Goal: Task Accomplishment & Management: Use online tool/utility

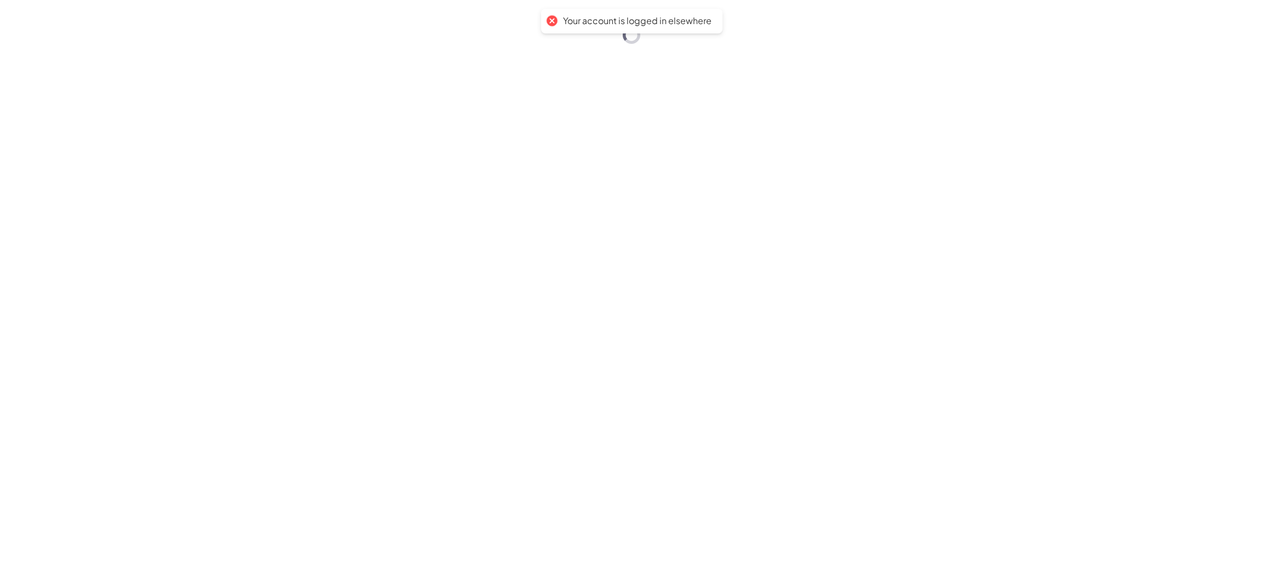
drag, startPoint x: 127, startPoint y: 0, endPoint x: 486, endPoint y: 172, distance: 398.7
click at [486, 166] on div "Your account is logged in elsewhere" at bounding box center [631, 285] width 1263 height 571
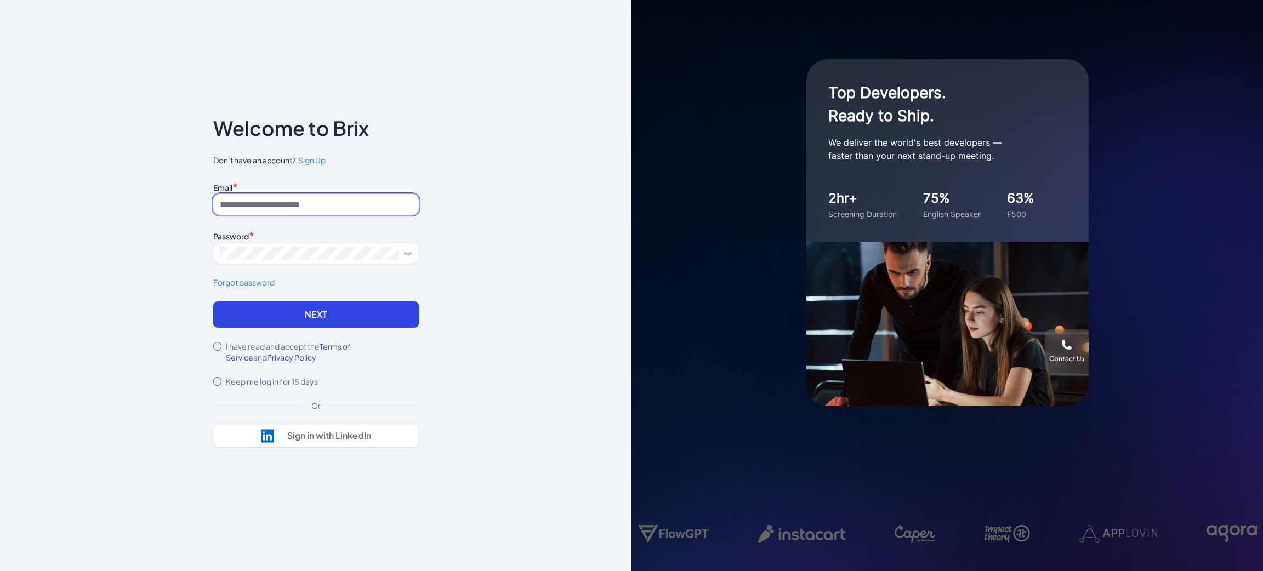
click at [305, 205] on input at bounding box center [316, 204] width 206 height 21
type input "**********"
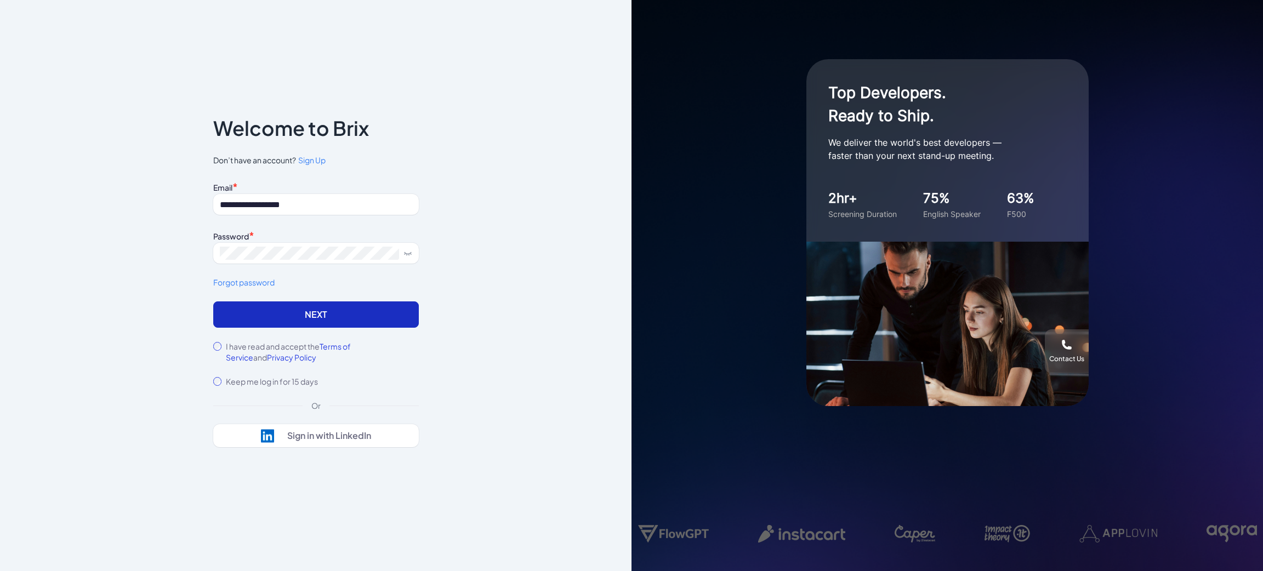
click at [261, 310] on button "Next" at bounding box center [316, 314] width 206 height 26
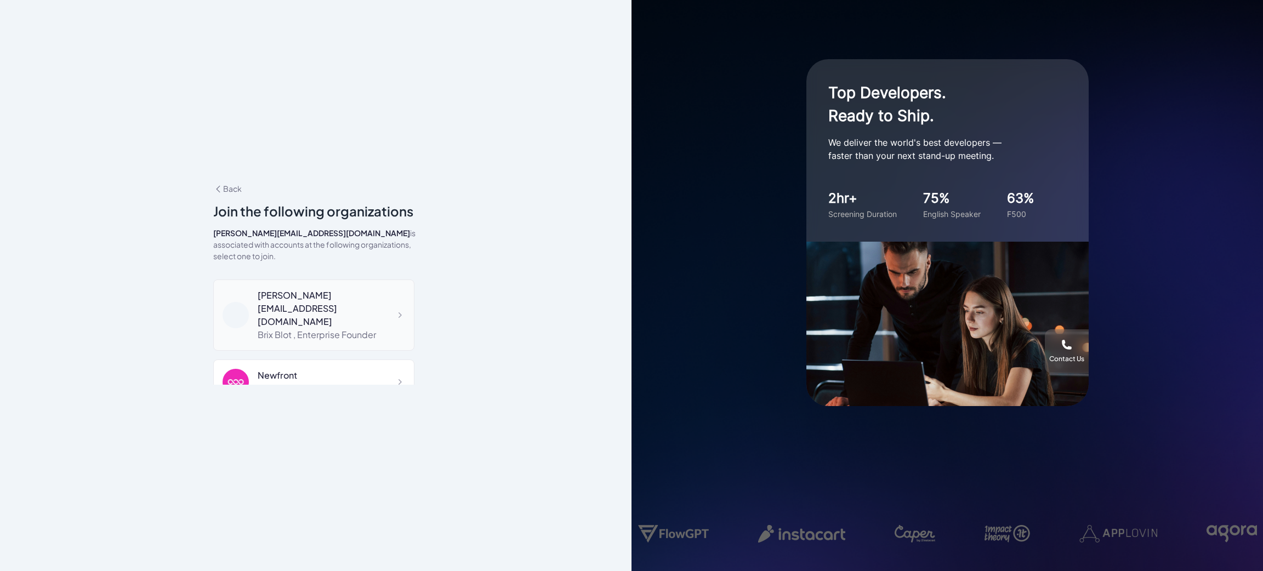
click at [304, 328] on div "Brix Blot , Enterprise Founder" at bounding box center [331, 334] width 147 height 13
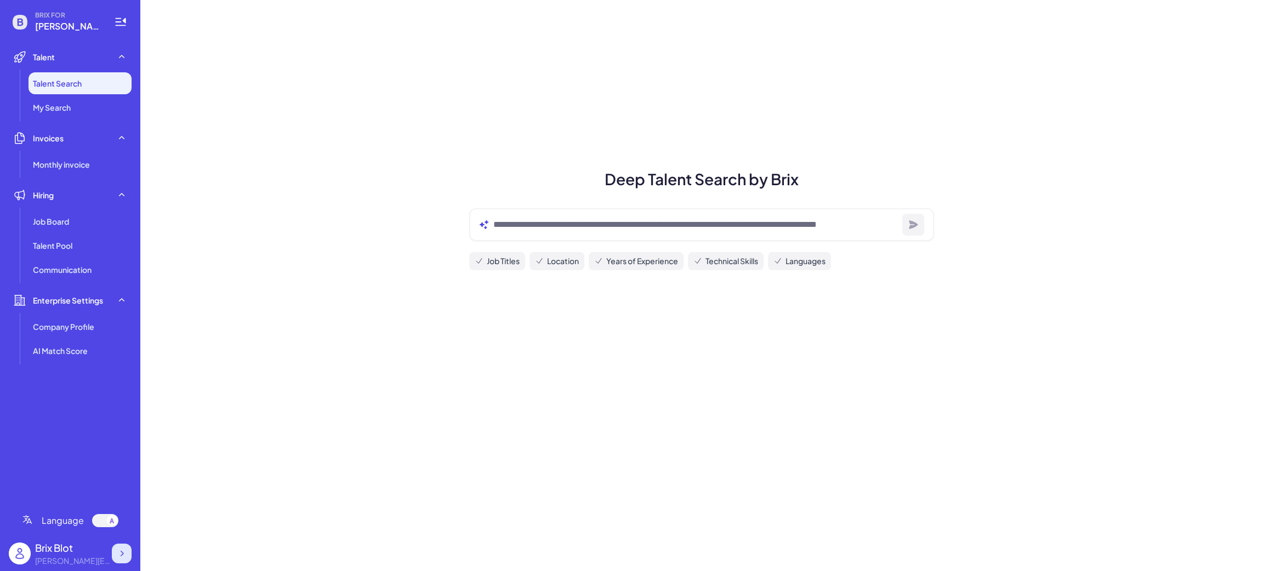
click at [120, 552] on icon at bounding box center [121, 553] width 11 height 11
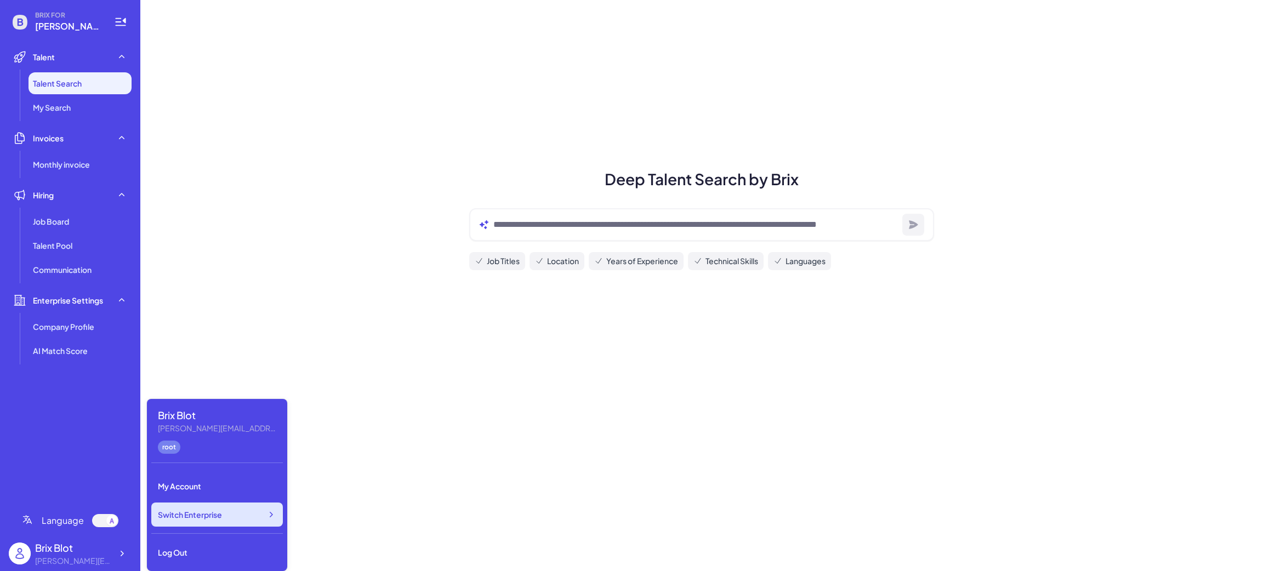
click at [213, 515] on span "Switch Enterprise" at bounding box center [190, 514] width 64 height 11
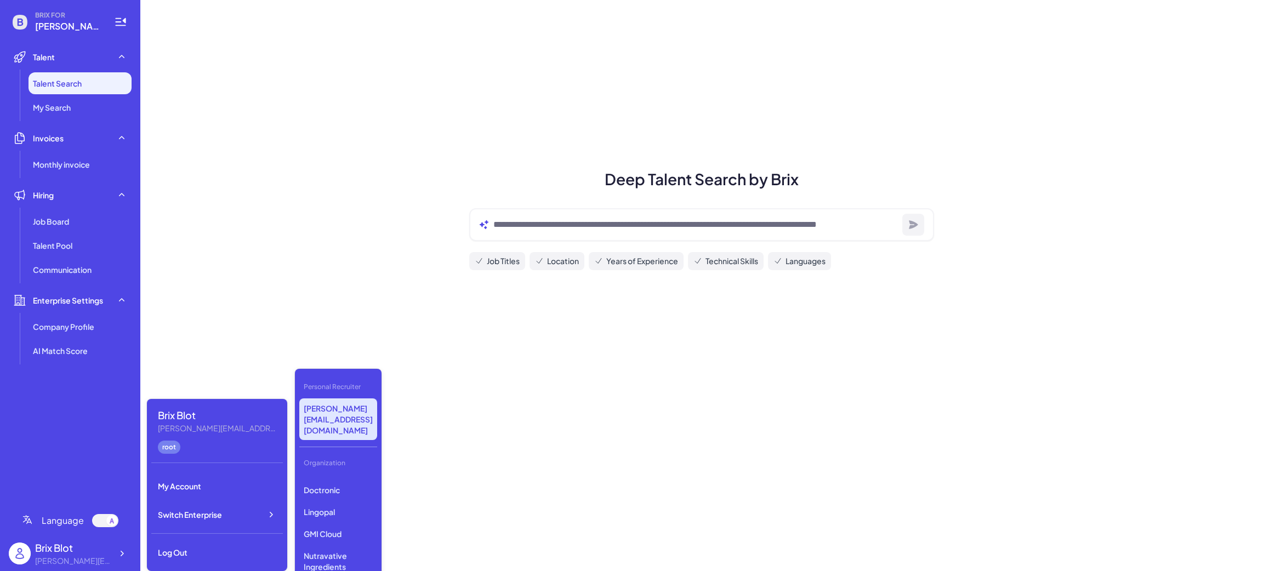
scroll to position [501, 0]
click at [328, 511] on p "Dyna Robotics" at bounding box center [338, 521] width 78 height 20
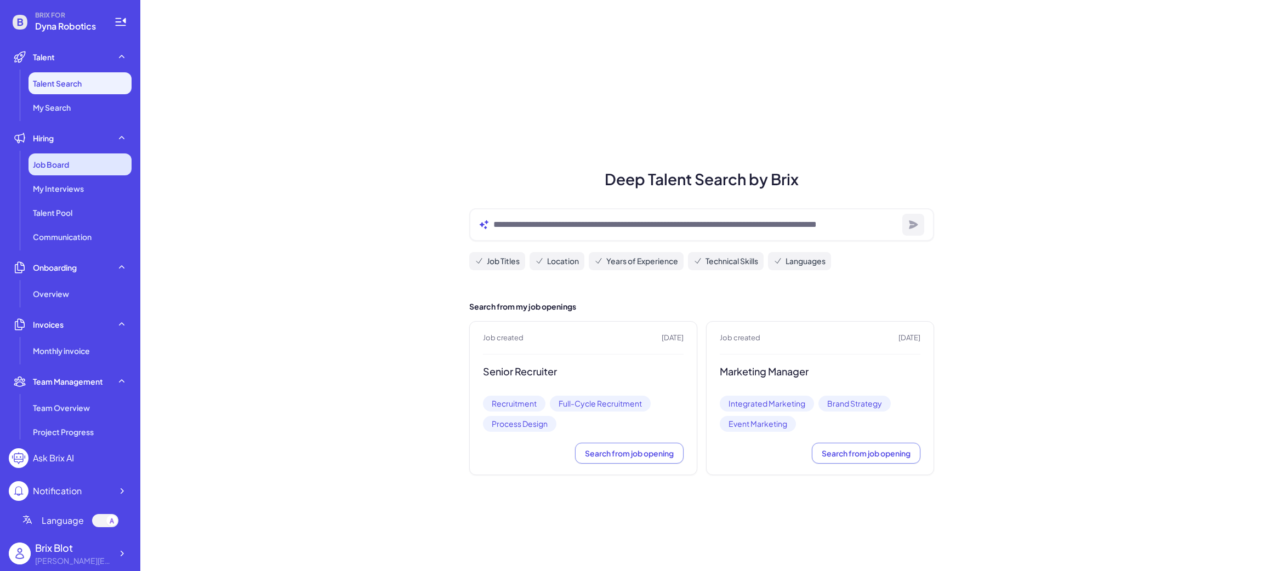
click at [85, 169] on div "Job Board" at bounding box center [80, 164] width 103 height 22
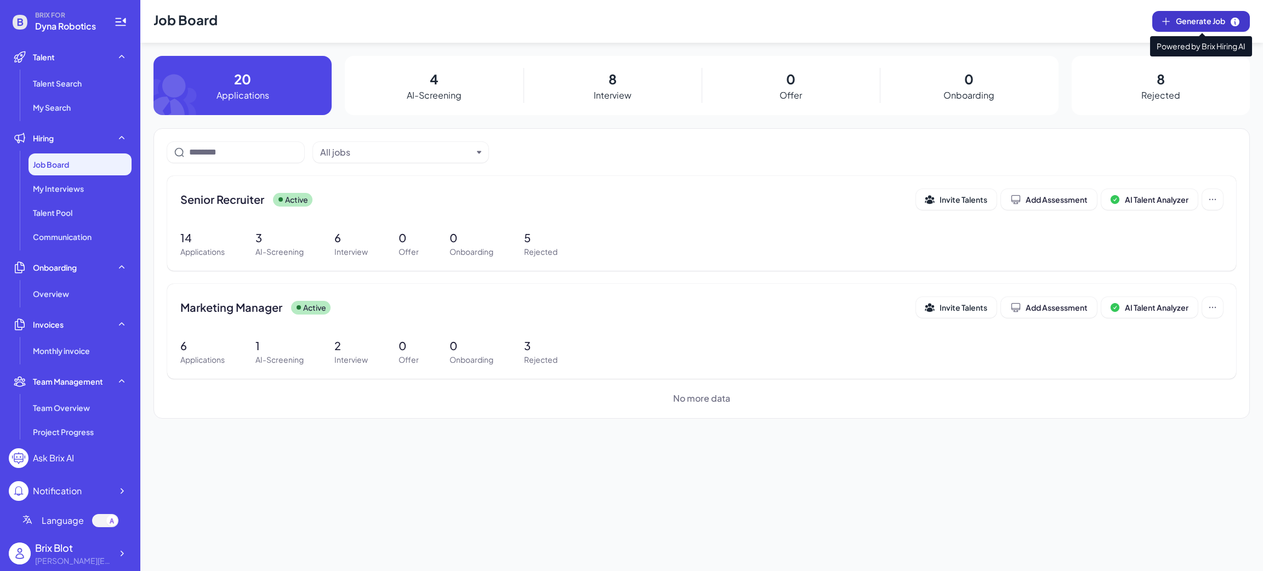
click at [1225, 26] on span "Generate Job" at bounding box center [1208, 21] width 65 height 12
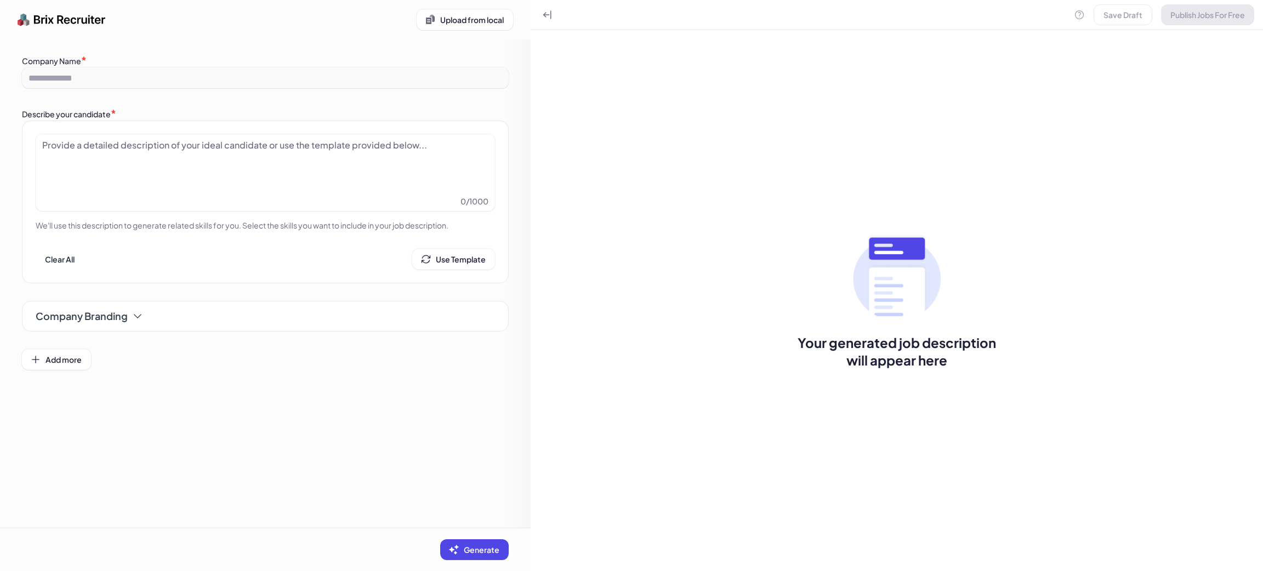
click at [226, 163] on div at bounding box center [265, 166] width 446 height 55
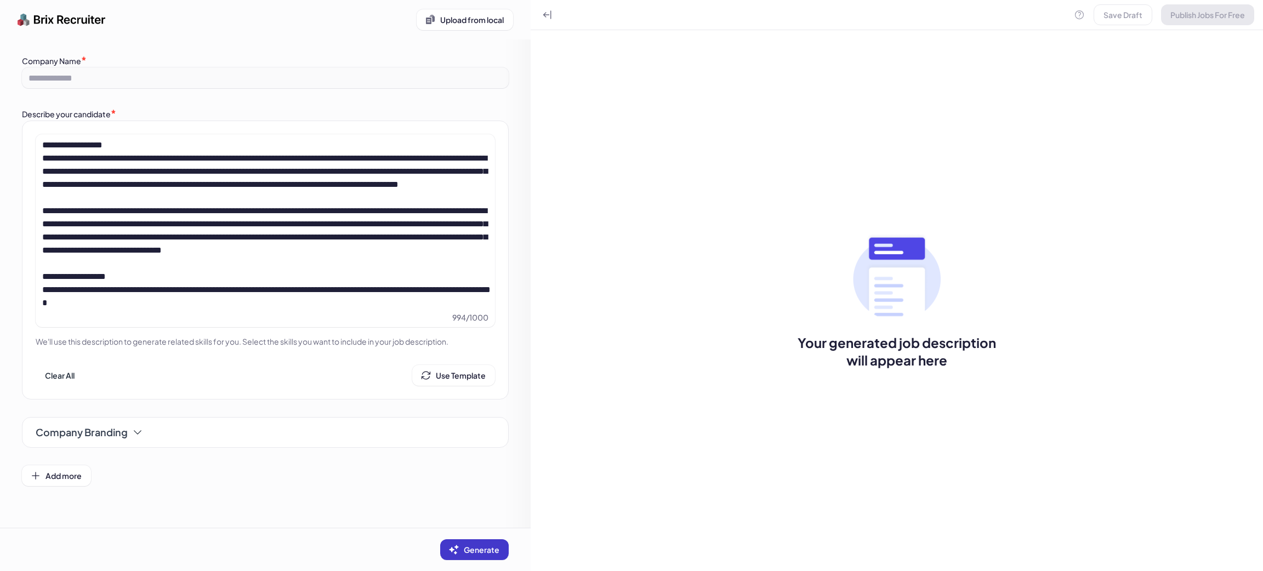
click at [469, 555] on button "Generate" at bounding box center [474, 549] width 69 height 21
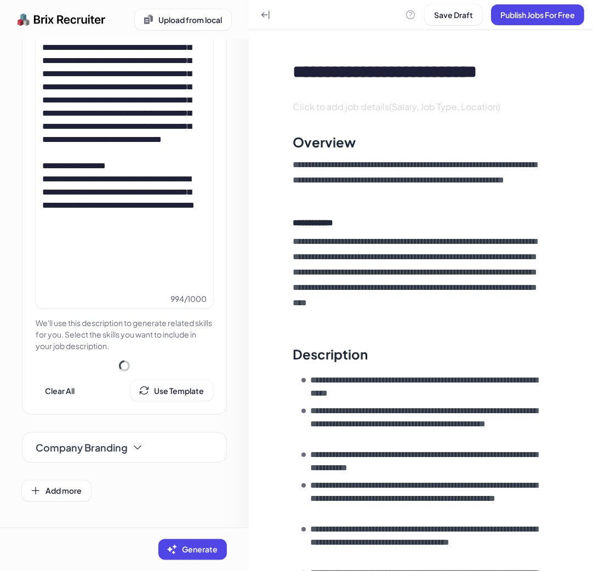
scroll to position [268, 0]
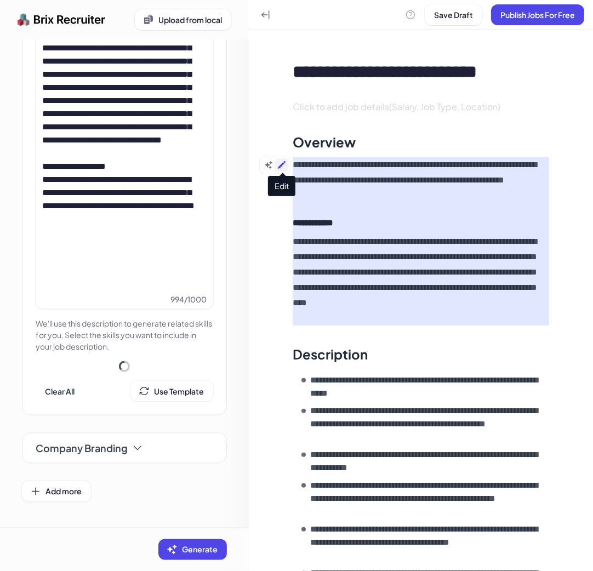
click at [281, 164] on icon at bounding box center [282, 165] width 8 height 8
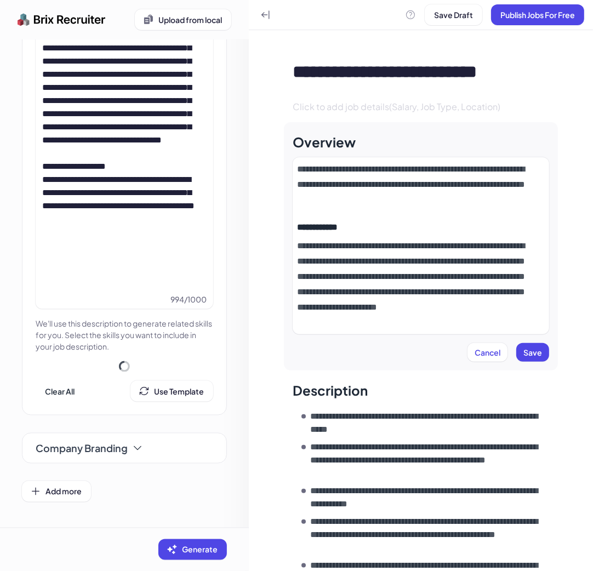
click at [412, 200] on p "**********" at bounding box center [416, 185] width 239 height 46
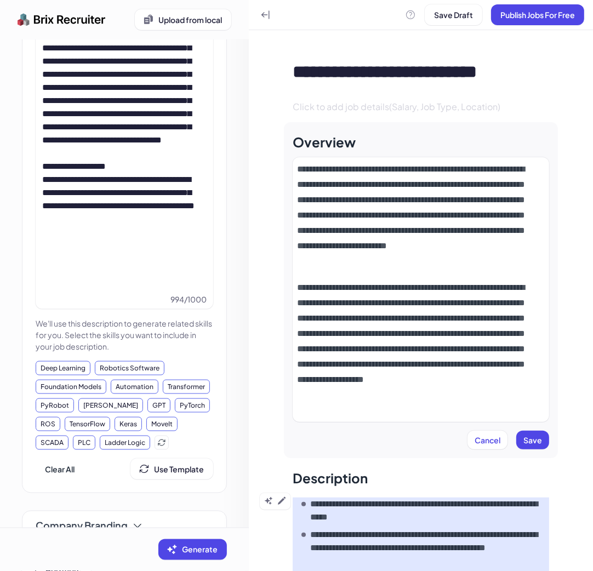
click at [527, 446] on button "Save" at bounding box center [532, 440] width 33 height 19
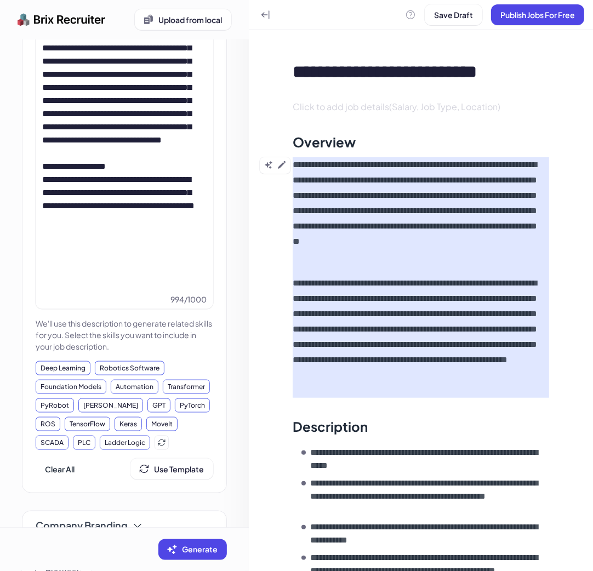
click at [501, 381] on p "**********" at bounding box center [417, 337] width 248 height 123
click at [499, 391] on p "**********" at bounding box center [417, 337] width 248 height 123
click at [471, 390] on p "**********" at bounding box center [417, 337] width 248 height 123
click at [476, 388] on p "**********" at bounding box center [417, 337] width 248 height 123
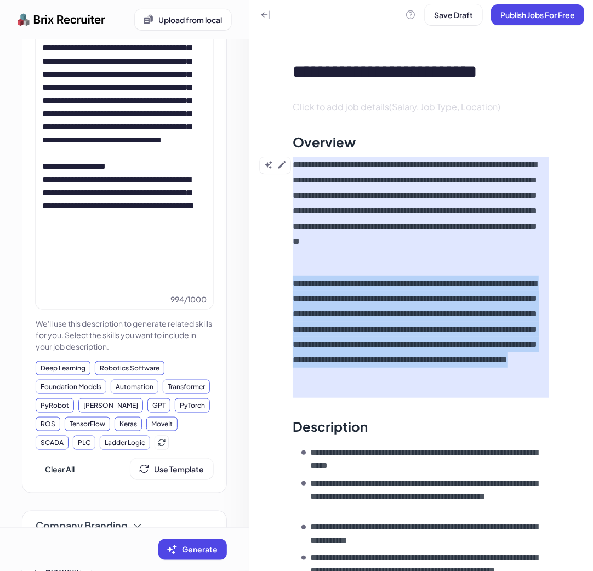
click at [491, 393] on p "**********" at bounding box center [417, 337] width 248 height 123
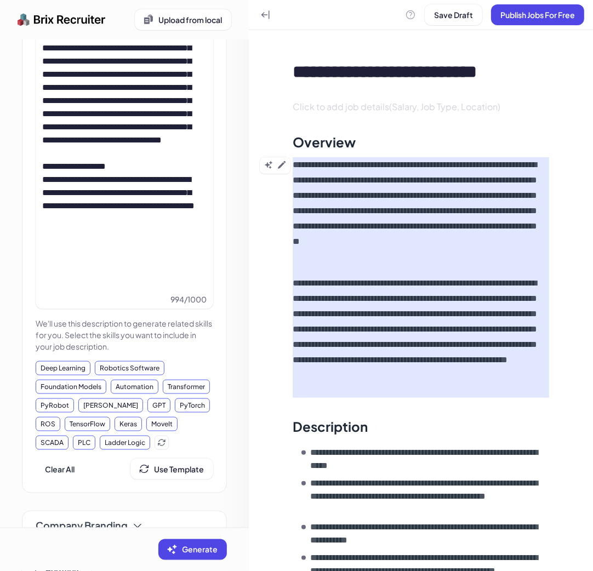
click at [492, 392] on p "**********" at bounding box center [417, 337] width 248 height 123
click at [284, 167] on icon at bounding box center [281, 165] width 9 height 9
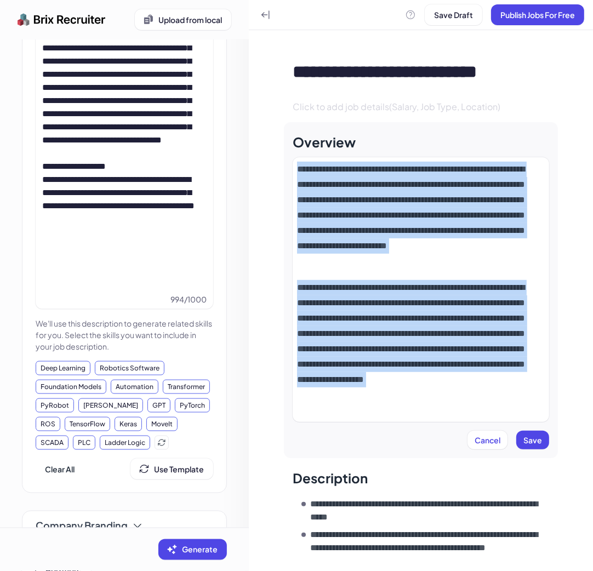
click at [405, 413] on p "**********" at bounding box center [416, 349] width 239 height 138
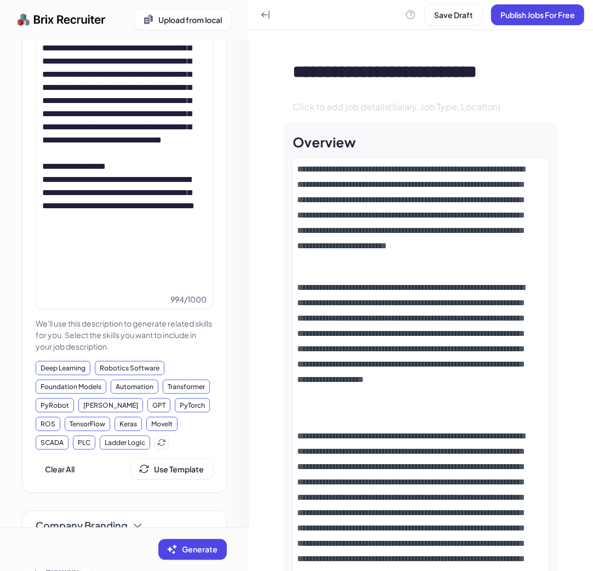
scroll to position [329, 0]
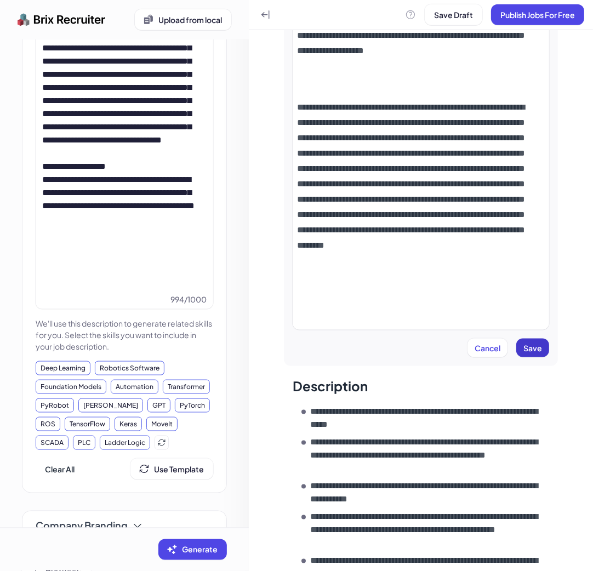
click at [532, 352] on span "Save" at bounding box center [533, 348] width 19 height 10
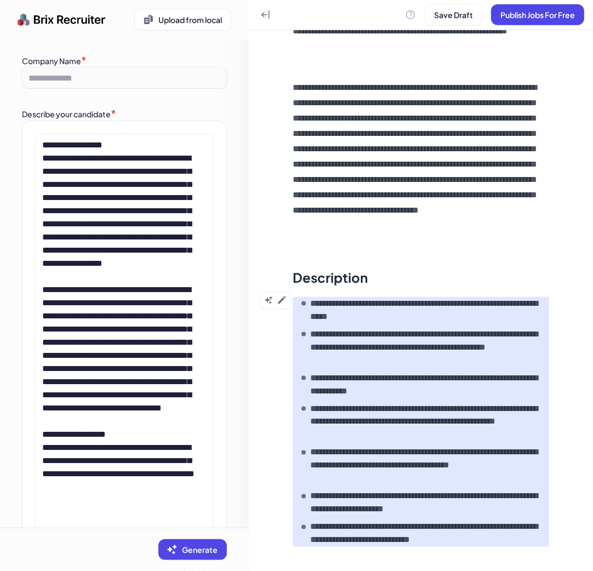
click at [409, 309] on p "**********" at bounding box center [425, 310] width 230 height 26
click at [286, 298] on icon at bounding box center [281, 300] width 9 height 9
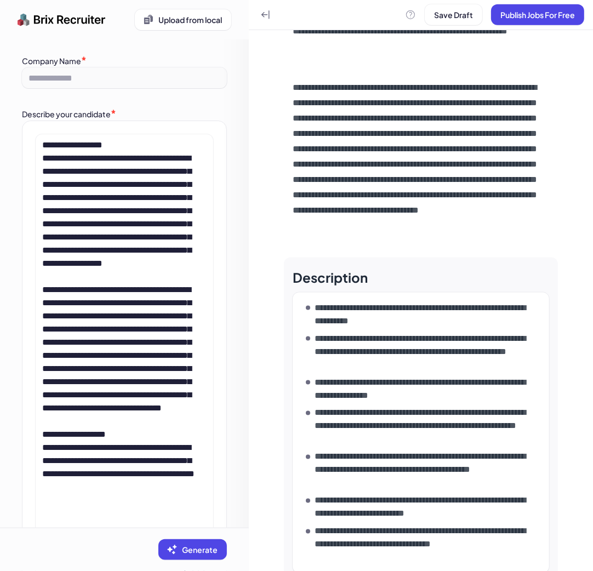
click at [400, 325] on p "**********" at bounding box center [425, 314] width 221 height 26
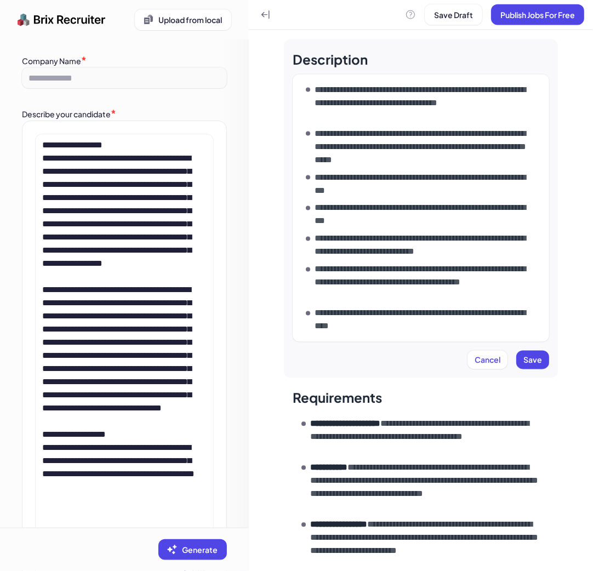
scroll to position [576, 0]
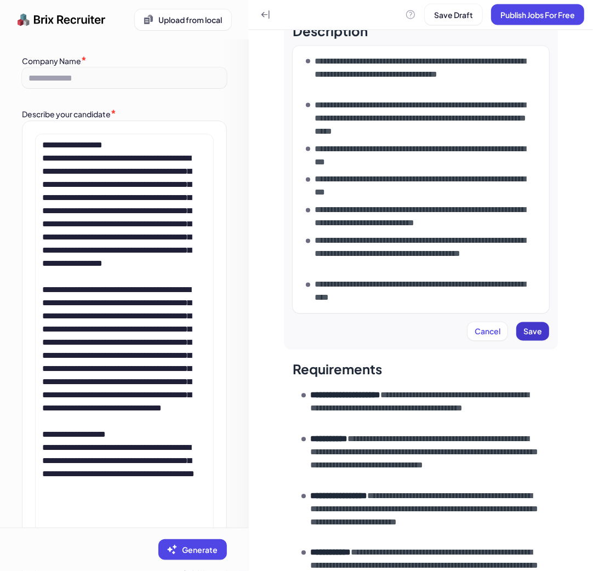
click at [536, 331] on button "Save" at bounding box center [532, 331] width 33 height 19
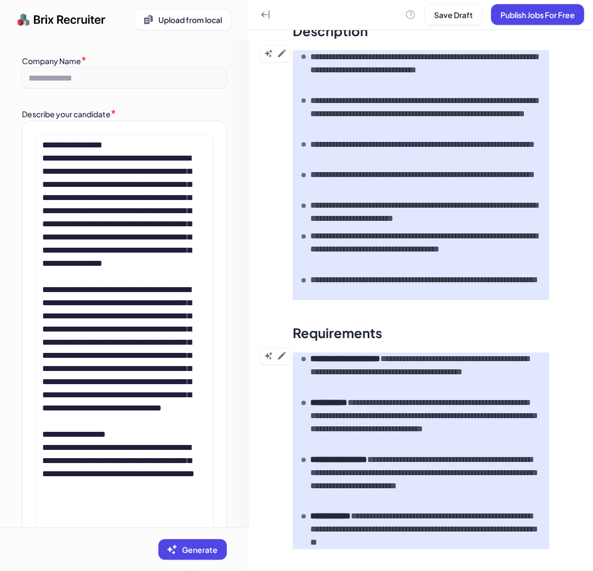
scroll to position [658, 0]
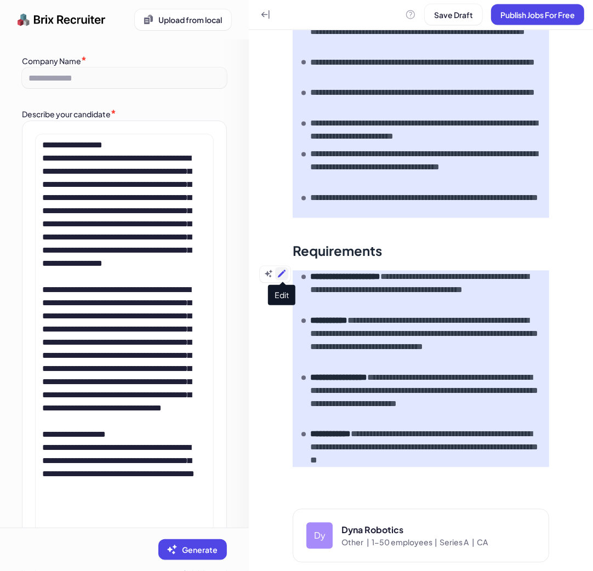
click at [281, 272] on icon at bounding box center [281, 274] width 9 height 9
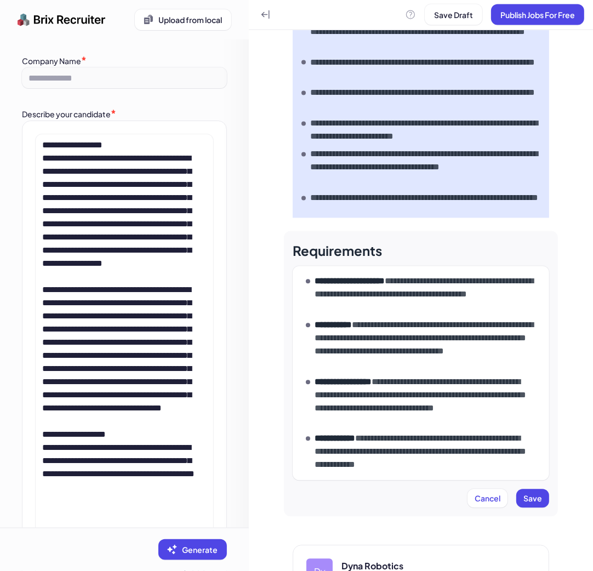
click at [419, 321] on p "**********" at bounding box center [425, 345] width 221 height 53
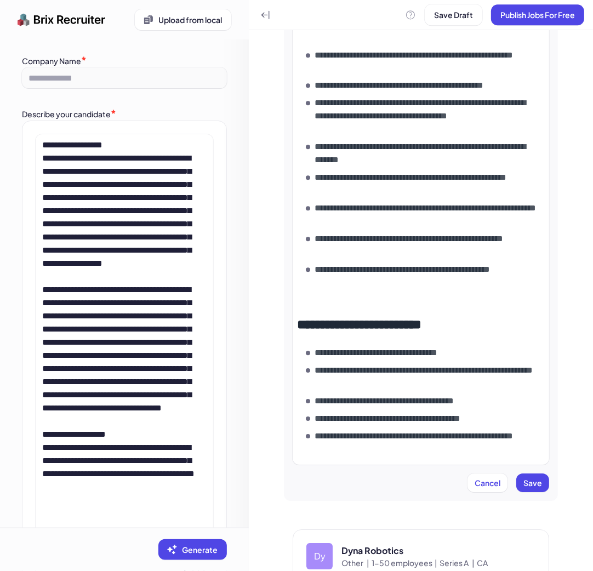
scroll to position [971, 0]
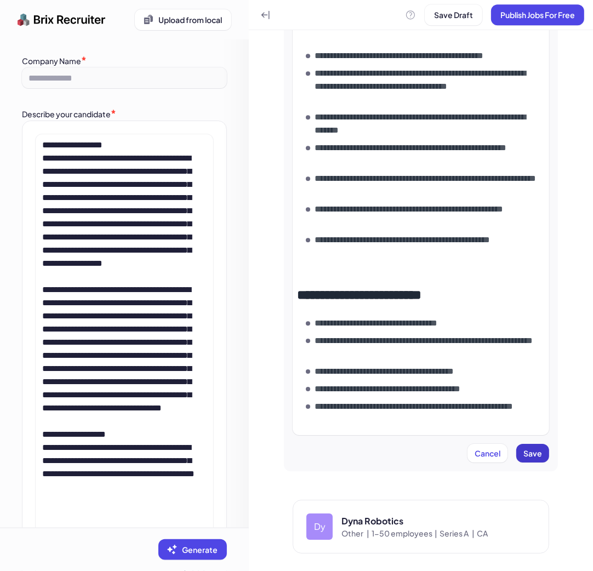
click at [524, 462] on button "Save" at bounding box center [532, 453] width 33 height 19
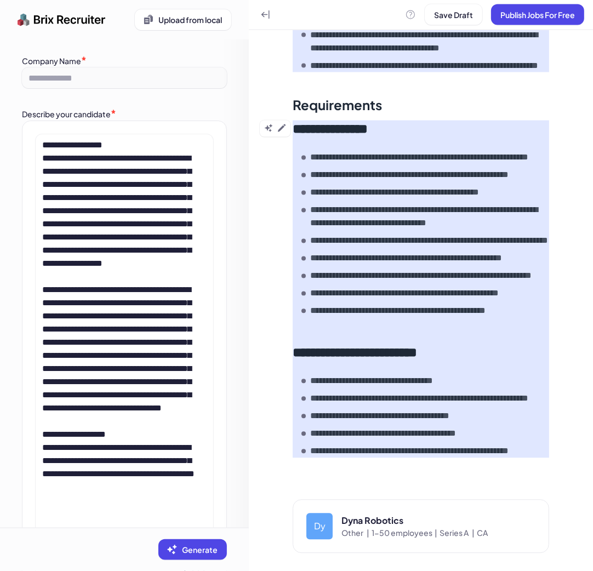
scroll to position [935, 0]
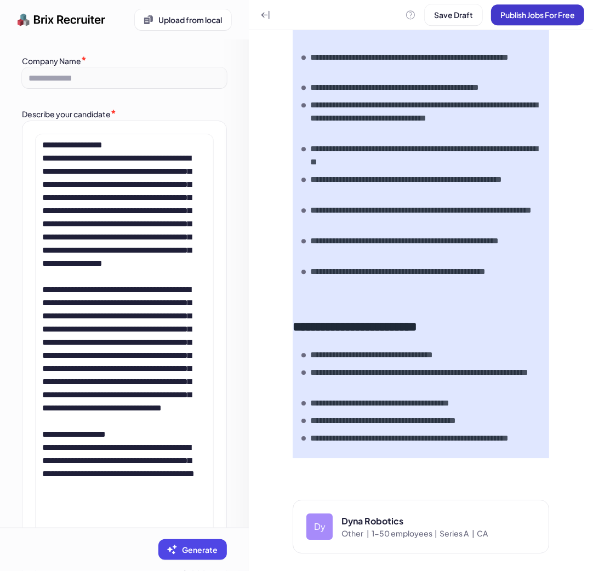
click at [529, 13] on span "Publish Jobs For Free" at bounding box center [537, 15] width 75 height 10
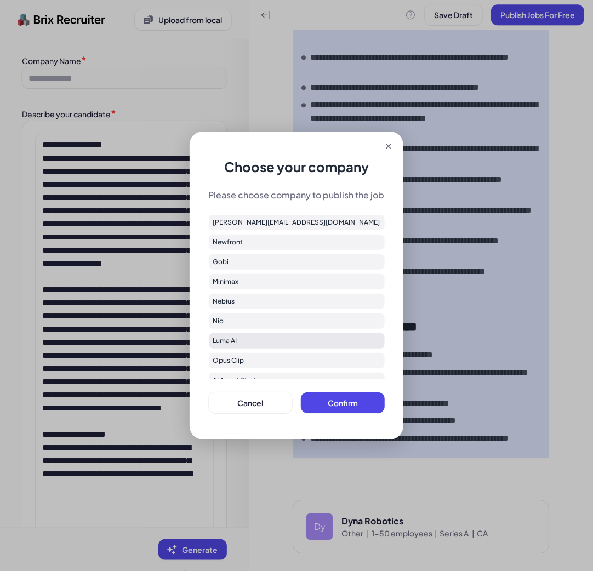
scroll to position [363, 0]
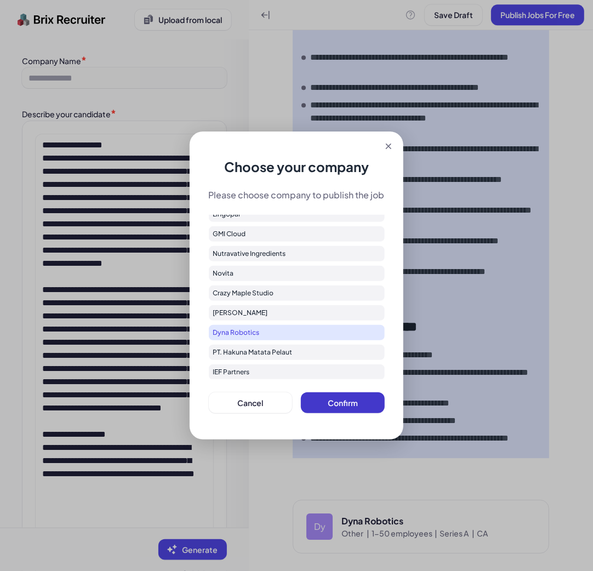
click at [352, 400] on span "Confirm" at bounding box center [343, 403] width 30 height 10
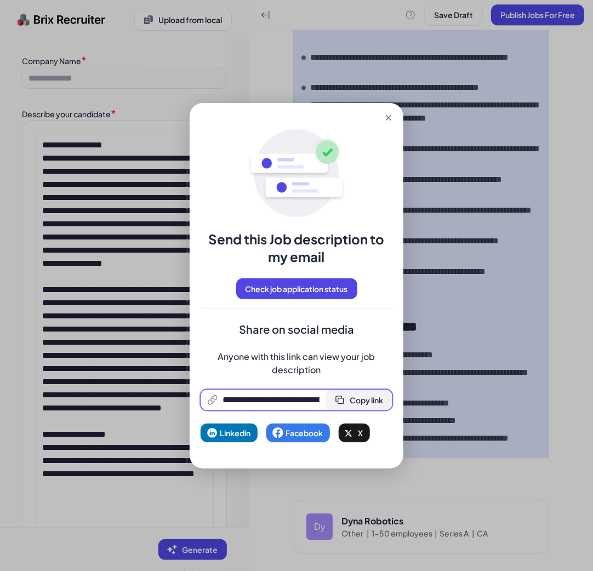
click at [350, 397] on span "Copy link" at bounding box center [366, 400] width 33 height 10
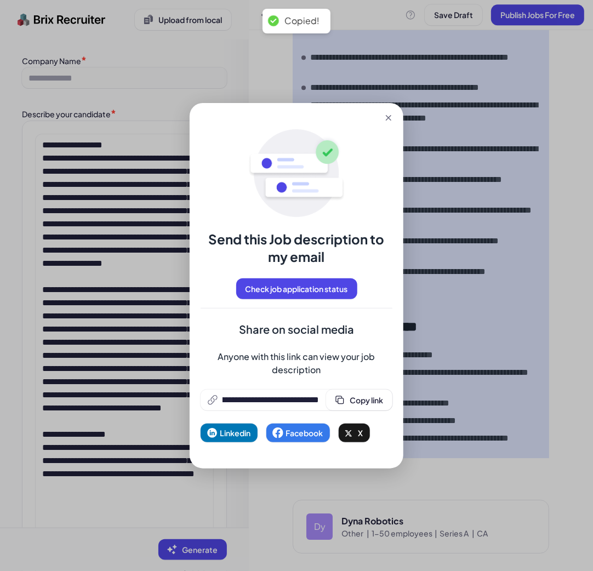
scroll to position [0, 0]
click at [390, 118] on icon at bounding box center [388, 117] width 11 height 11
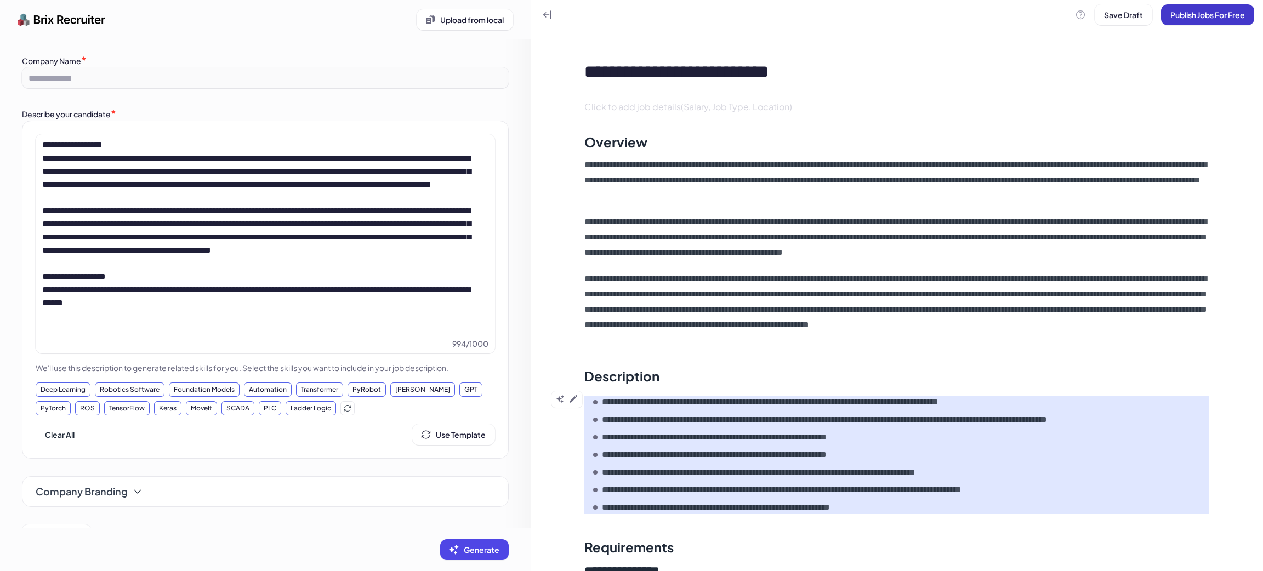
click at [1205, 18] on span "Publish Jobs For Free" at bounding box center [1207, 15] width 75 height 10
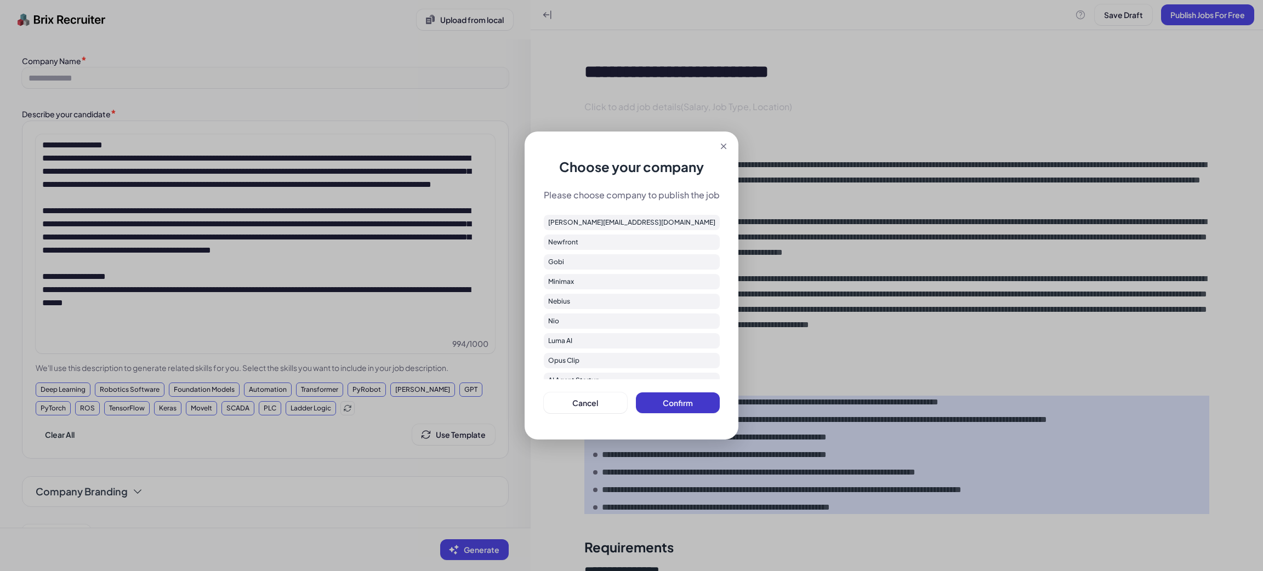
click at [679, 401] on span "Confirm" at bounding box center [678, 403] width 30 height 10
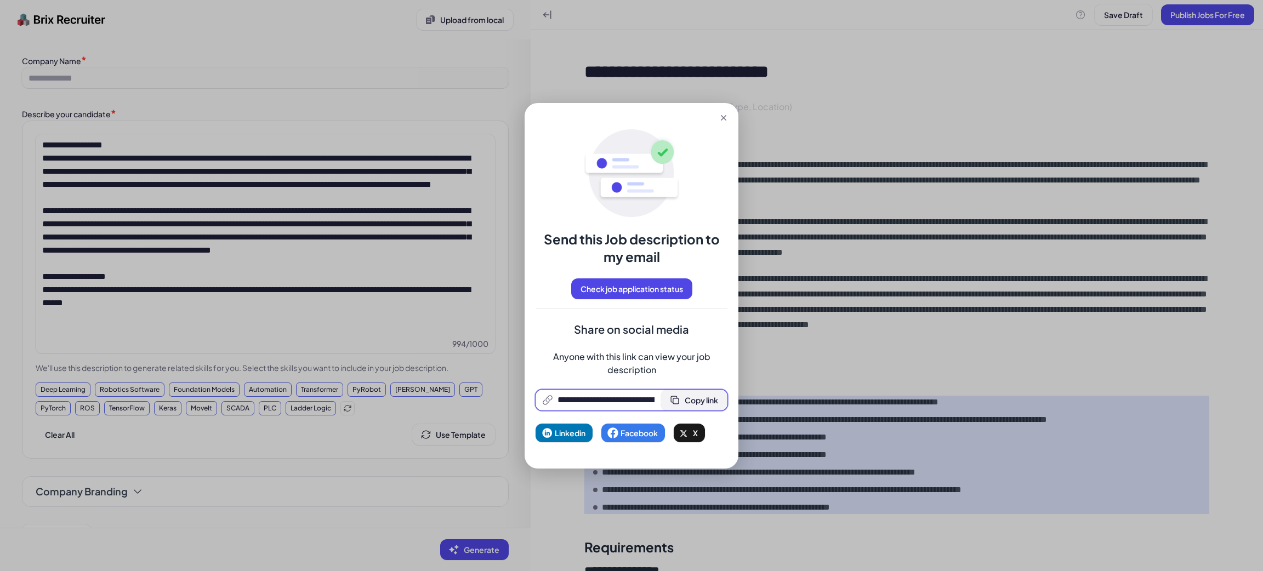
scroll to position [0, 232]
drag, startPoint x: 686, startPoint y: 401, endPoint x: 685, endPoint y: 390, distance: 11.6
click at [686, 401] on span "Copy link" at bounding box center [701, 400] width 33 height 10
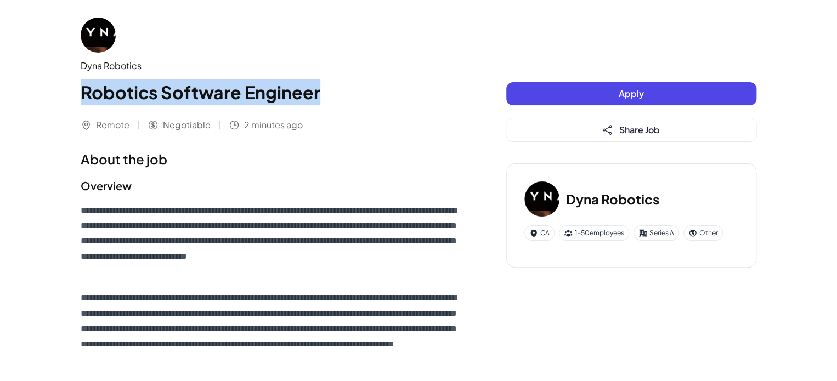
drag, startPoint x: 81, startPoint y: 96, endPoint x: 342, endPoint y: 91, distance: 261.0
click at [342, 91] on h1 "Robotics Software Engineer" at bounding box center [272, 92] width 382 height 26
copy h1 "Robotics Software Engineer"
click at [655, 134] on span "Share Job" at bounding box center [639, 130] width 41 height 12
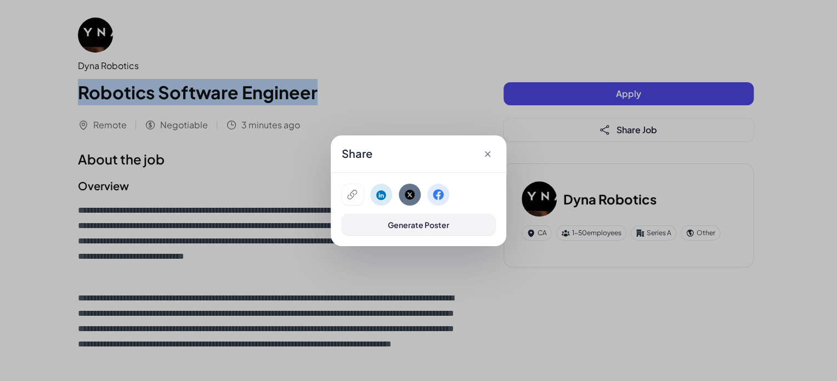
click at [450, 222] on button "Generate Poster" at bounding box center [418, 224] width 153 height 21
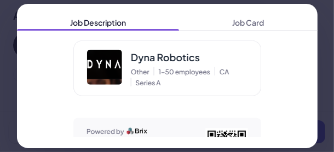
scroll to position [1727, 0]
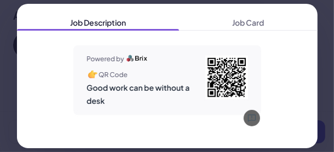
drag, startPoint x: 219, startPoint y: 72, endPoint x: 232, endPoint y: 60, distance: 18.3
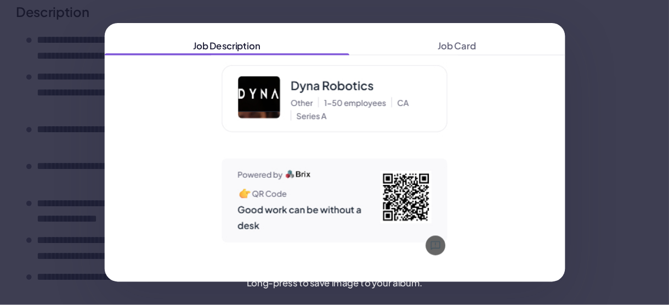
scroll to position [594, 0]
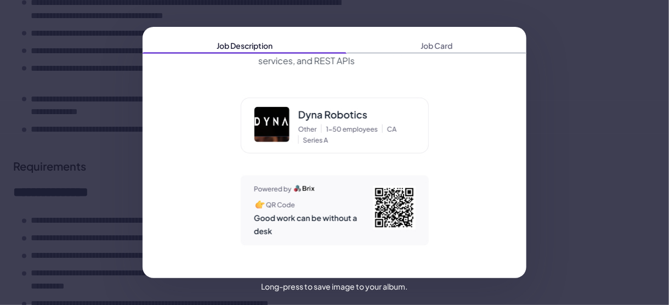
click at [439, 49] on span "Job Card" at bounding box center [436, 45] width 180 height 15
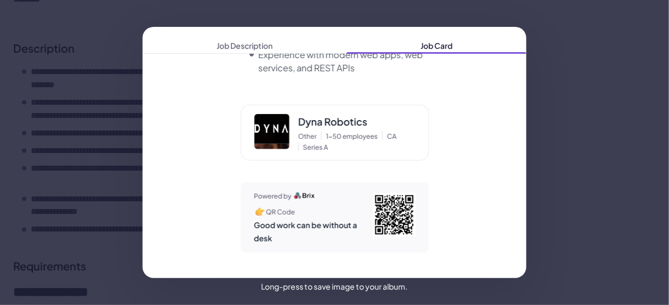
scroll to position [1620, 0]
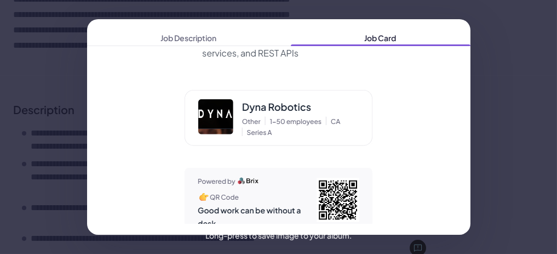
scroll to position [0, 0]
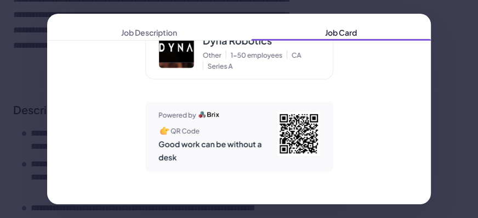
click at [444, 73] on div "Job Description Job Card" at bounding box center [239, 109] width 478 height 218
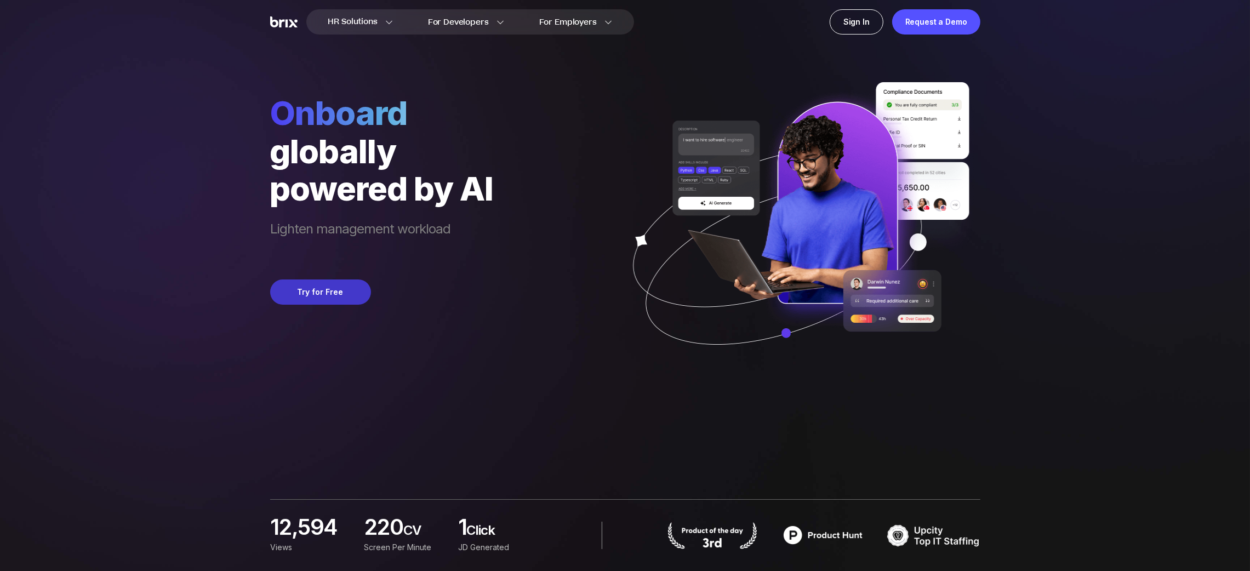
click at [305, 299] on button "Try for Free" at bounding box center [320, 292] width 101 height 25
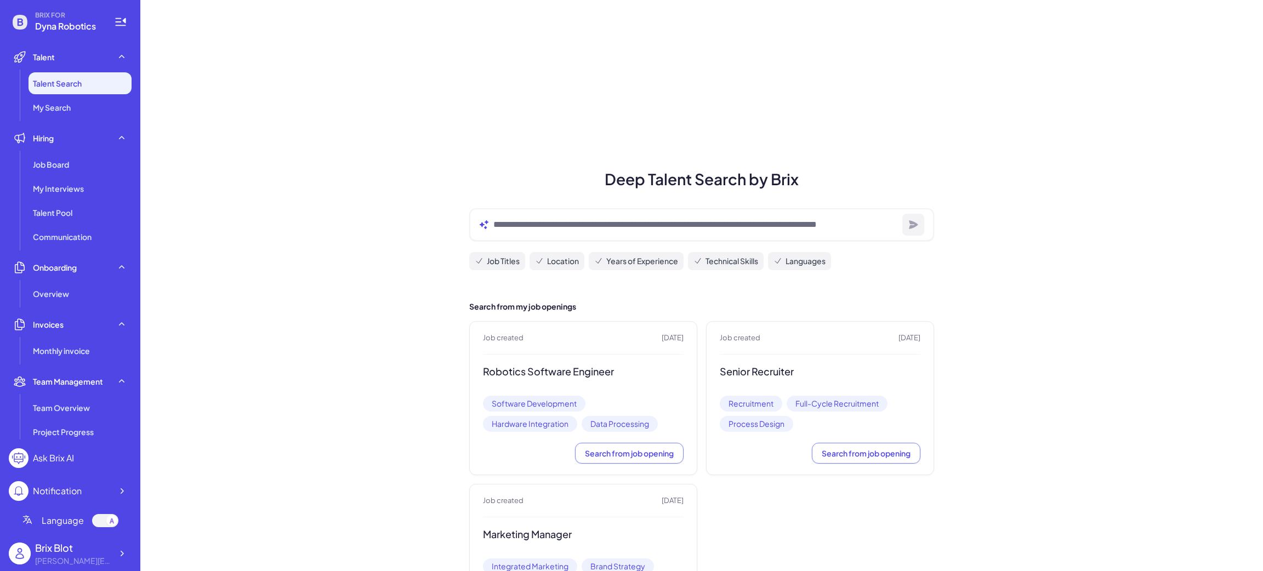
click at [131, 552] on div "BRIX FOR Dyna Robotics Talent Talent Search My Search Hiring Job Board My Inter…" at bounding box center [70, 285] width 140 height 571
click at [129, 551] on div at bounding box center [122, 554] width 20 height 20
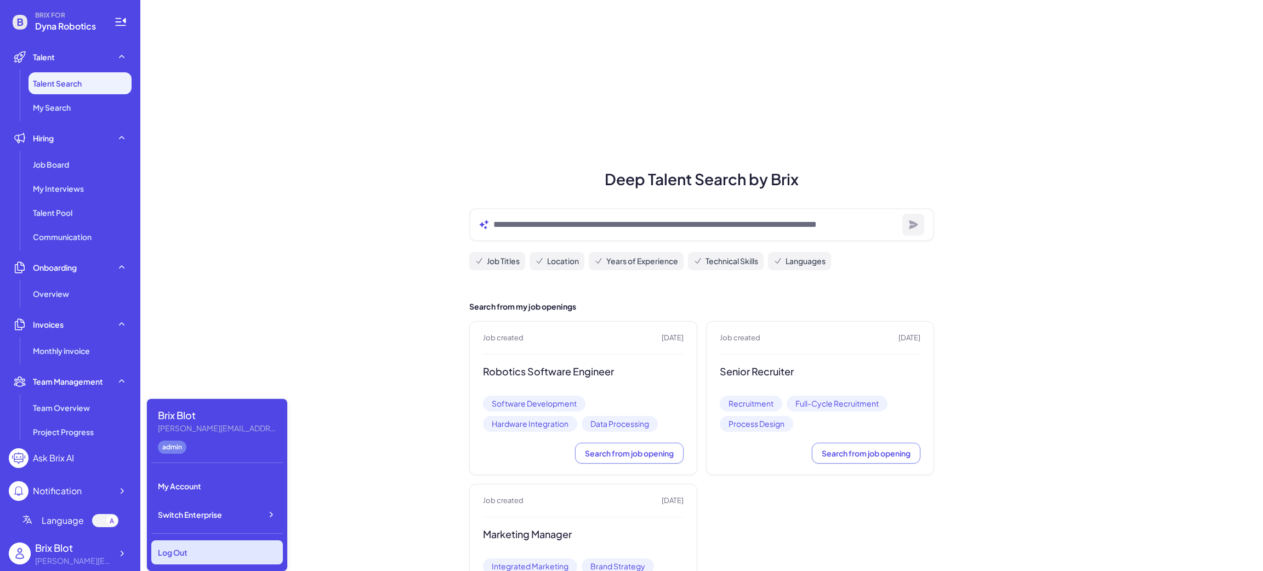
click at [183, 551] on div "Log Out" at bounding box center [217, 552] width 132 height 24
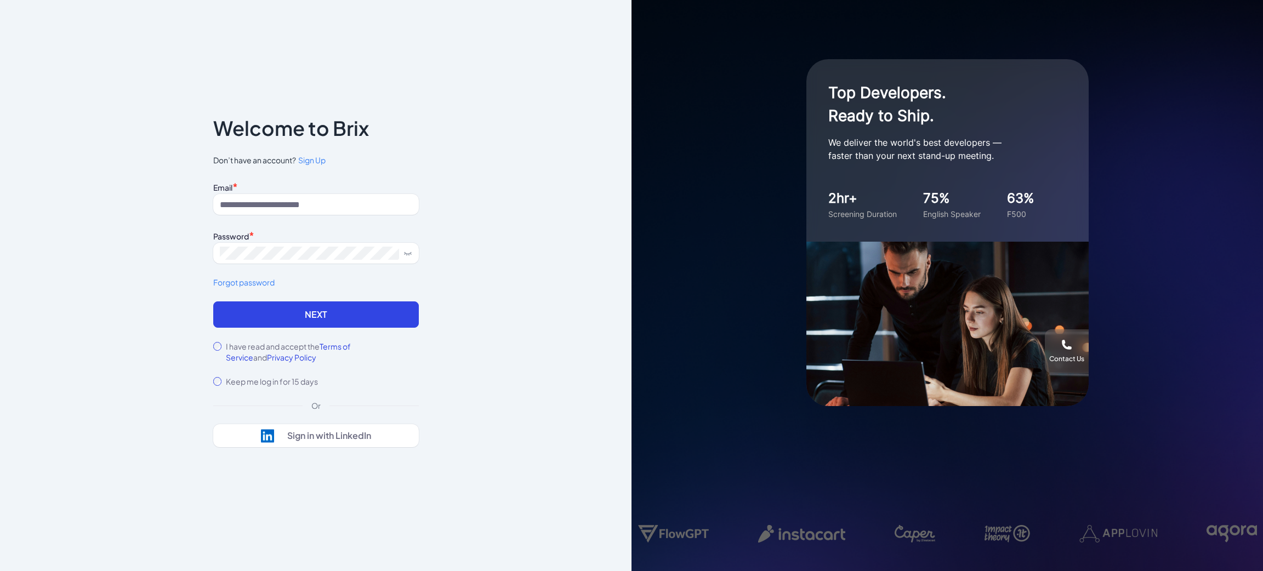
drag, startPoint x: 989, startPoint y: 532, endPoint x: 989, endPoint y: 542, distance: 9.9
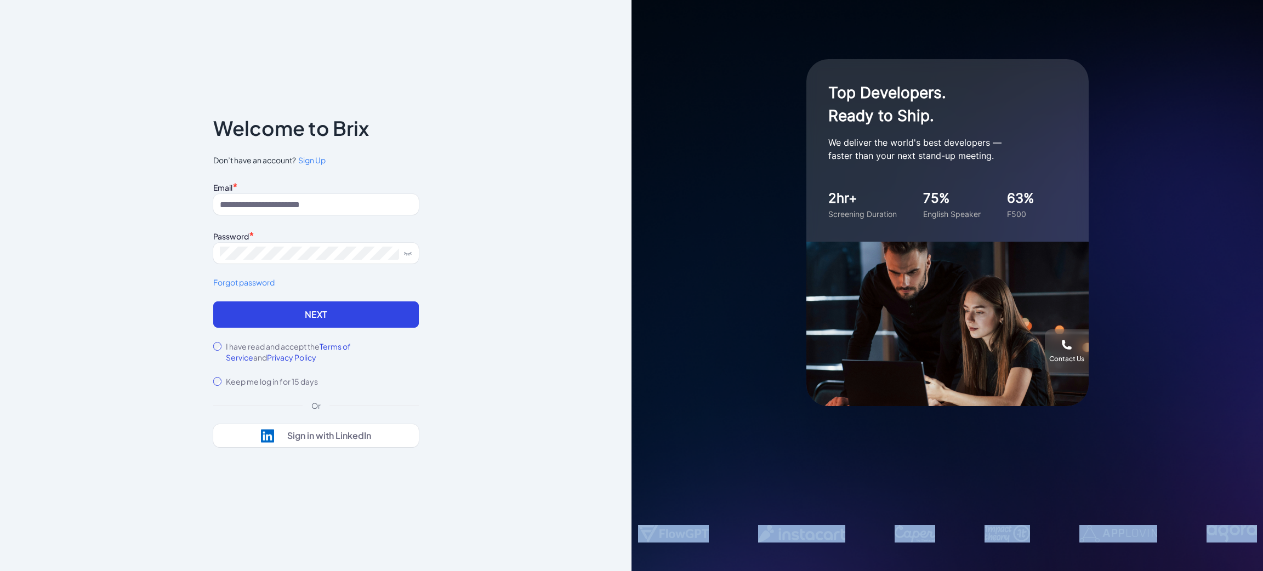
drag, startPoint x: 1097, startPoint y: 532, endPoint x: 991, endPoint y: 500, distance: 111.2
click at [991, 500] on div "Top Developers. Ready to Ship. We deliver the world's best developers — faster …" at bounding box center [946, 285] width 631 height 571
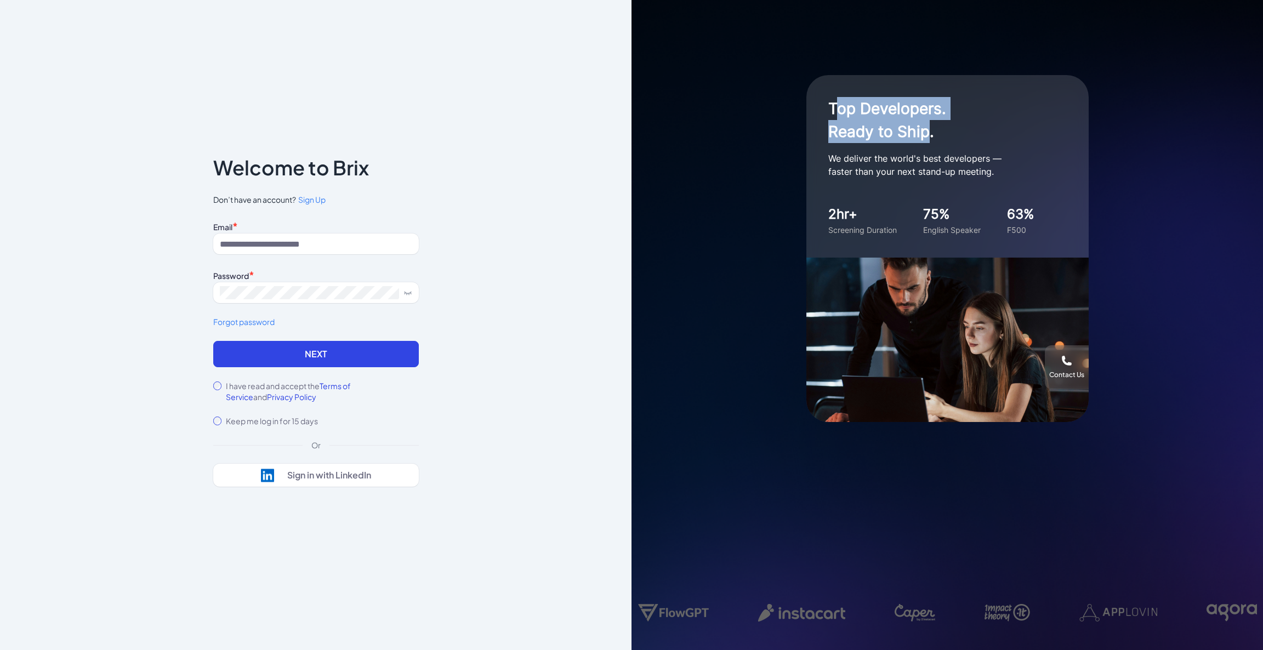
drag, startPoint x: 837, startPoint y: 108, endPoint x: 935, endPoint y: 134, distance: 102.1
click at [928, 124] on h1 "Top Developers. Ready to Ship." at bounding box center [937, 120] width 219 height 46
click at [935, 135] on h1 "Top Developers. Ready to Ship." at bounding box center [937, 120] width 219 height 46
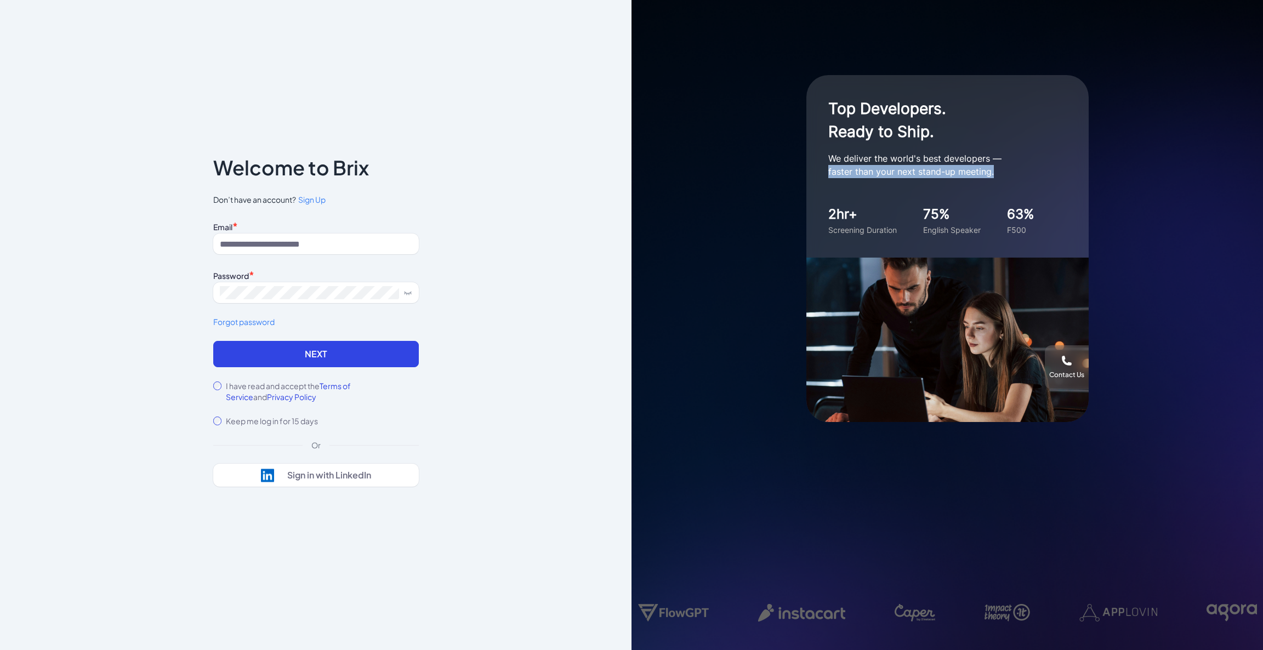
drag, startPoint x: 998, startPoint y: 173, endPoint x: 823, endPoint y: 166, distance: 174.5
click at [823, 166] on div "Top Developers. Ready to Ship. We deliver the world's best developers — faster …" at bounding box center [947, 166] width 282 height 183
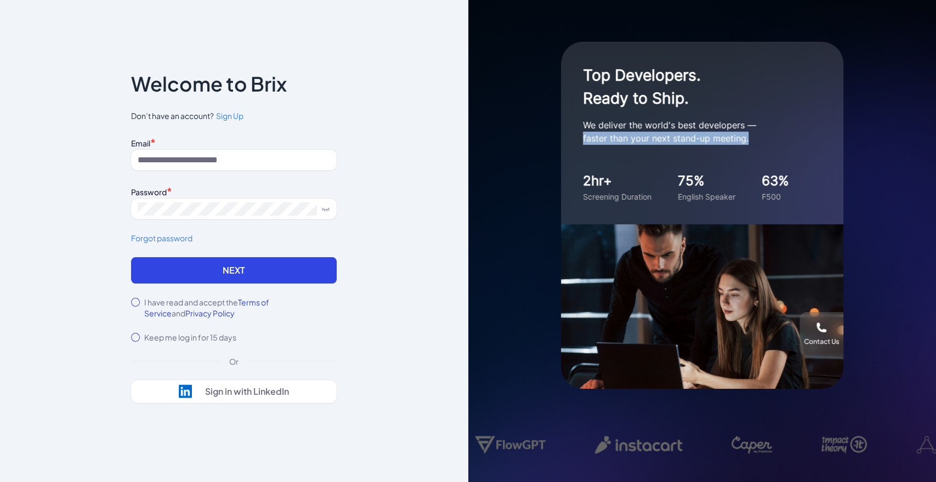
click at [694, 139] on p "We deliver the world's best developers — faster than your next stand-up meeting." at bounding box center [692, 131] width 219 height 26
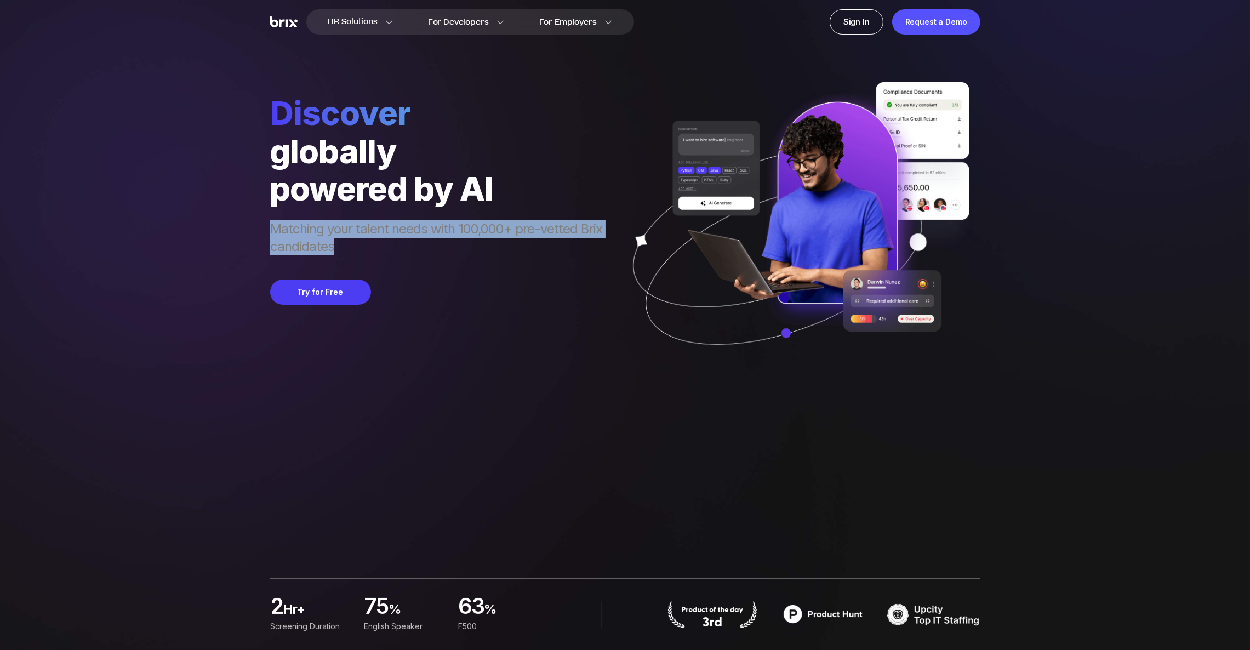
drag, startPoint x: 359, startPoint y: 243, endPoint x: 265, endPoint y: 226, distance: 95.8
click at [265, 226] on div "HR Solutions HR Solutions Recruiter HR Assistant Global Talent Network Onboardi…" at bounding box center [625, 325] width 1198 height 650
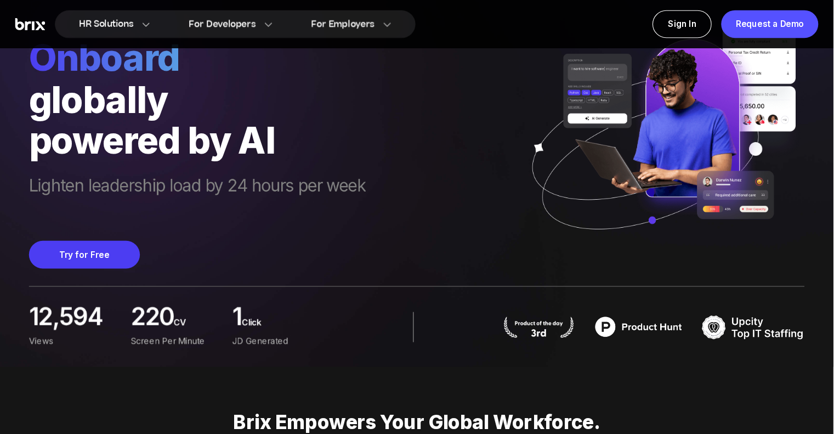
scroll to position [61, 0]
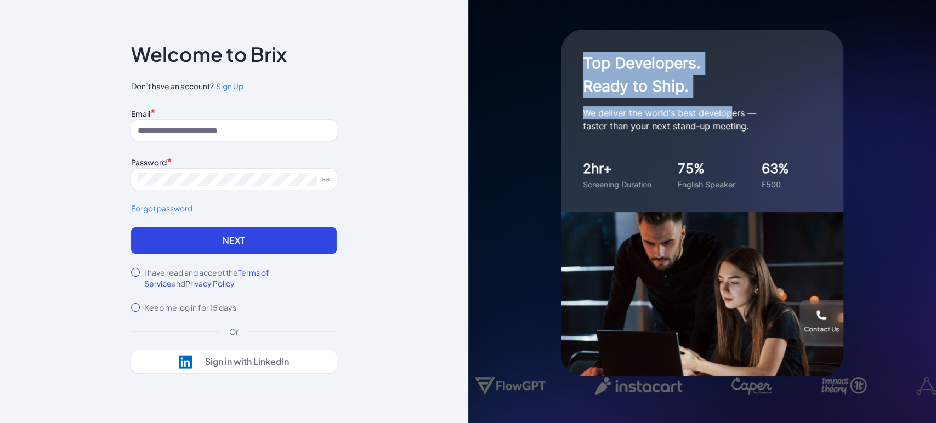
drag, startPoint x: 585, startPoint y: 61, endPoint x: 728, endPoint y: 109, distance: 150.6
click at [728, 109] on div "Top Developers. Ready to Ship. We deliver the world's best developers — faster …" at bounding box center [692, 92] width 219 height 81
click at [728, 109] on p "We deliver the world's best developers — faster than your next stand-up meeting." at bounding box center [692, 119] width 219 height 26
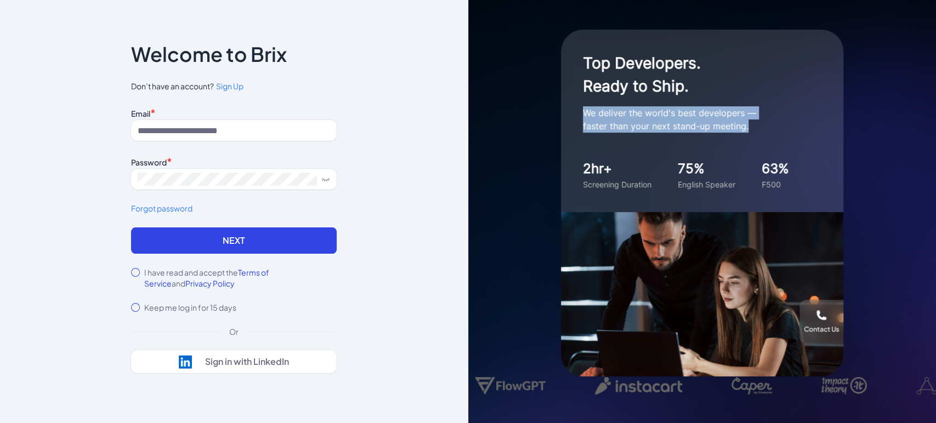
drag, startPoint x: 751, startPoint y: 125, endPoint x: 581, endPoint y: 115, distance: 170.8
click at [581, 115] on div "Top Developers. Ready to Ship. We deliver the world's best developers — faster …" at bounding box center [702, 121] width 282 height 183
click at [623, 134] on div "Top Developers. Ready to Ship. We deliver the world's best developers — faster …" at bounding box center [702, 121] width 282 height 183
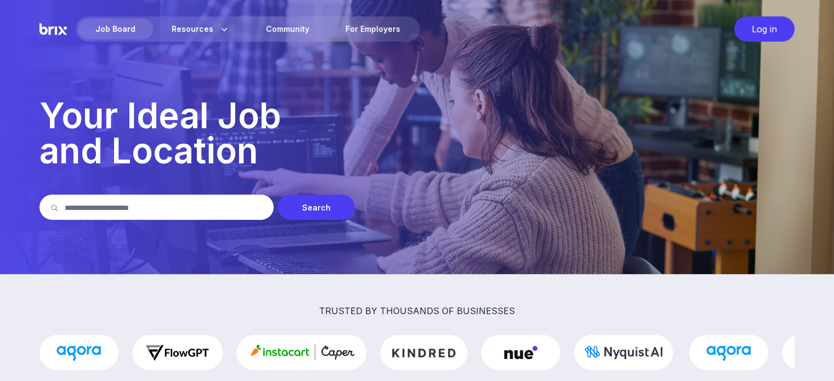
drag, startPoint x: 46, startPoint y: 110, endPoint x: 274, endPoint y: 155, distance: 232.4
click at [274, 155] on p "Your Ideal Job and Location" at bounding box center [416, 133] width 755 height 70
click at [228, 153] on p "Your Ideal Job and Location" at bounding box center [416, 133] width 755 height 70
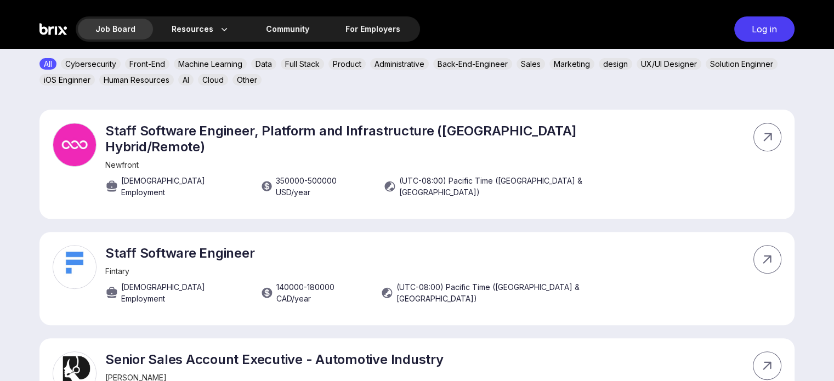
scroll to position [384, 0]
